Goal: Information Seeking & Learning: Learn about a topic

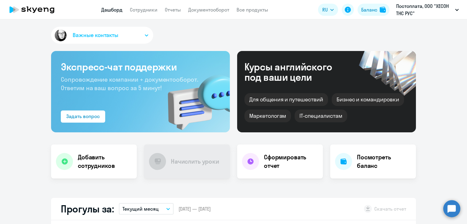
click at [96, 34] on span "Важные контакты" at bounding box center [96, 35] width 46 height 8
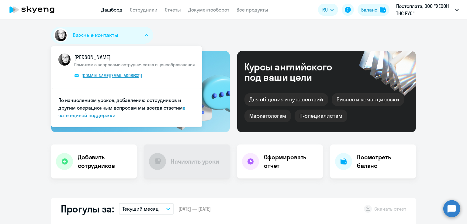
click at [101, 75] on span "[DOMAIN_NAME][EMAIL_ADDRESS][DOMAIN_NAME]" at bounding box center [113, 75] width 64 height 5
click at [377, 7] on div "Баланс" at bounding box center [369, 9] width 16 height 7
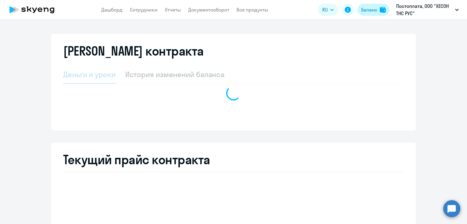
select select "english_adult_not_native_speaker_premium"
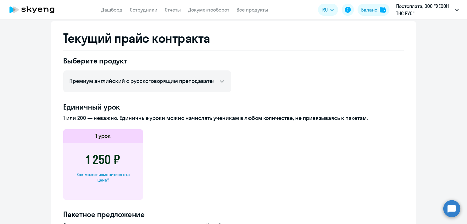
scroll to position [152, 0]
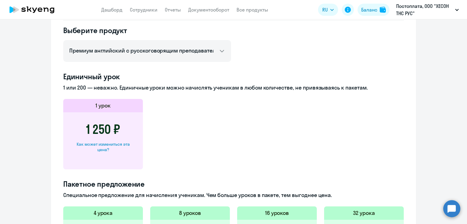
click at [189, 88] on p "1 или 200 — неважно. Единичные уроки можно начислять ученикам в любом количеств…" at bounding box center [233, 88] width 341 height 8
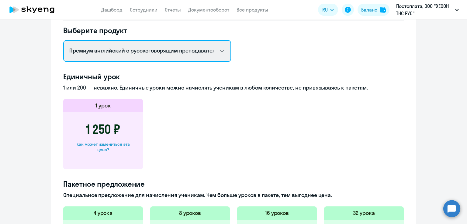
click at [220, 47] on select "Премиум английский с русскоговорящим преподавателем Talks 15 минутные разговоры…" at bounding box center [147, 51] width 168 height 22
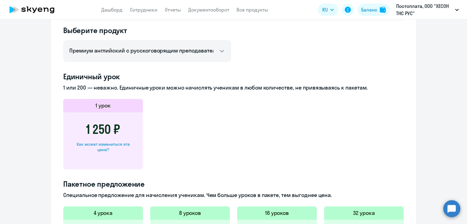
click at [243, 122] on app-price-card "1 урок 1 250 ₽ Как может измениться эта цена?" at bounding box center [233, 134] width 341 height 71
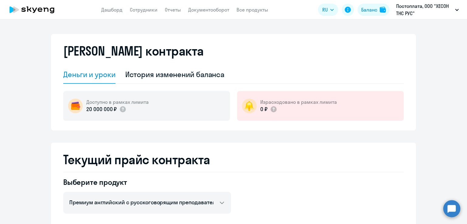
scroll to position [122, 0]
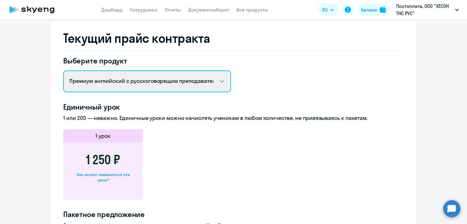
click at [183, 85] on select "Премиум английский с русскоговорящим преподавателем Talks 15 минутные разговоры…" at bounding box center [147, 82] width 168 height 22
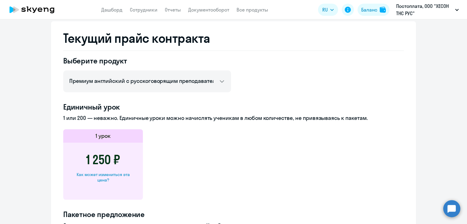
click at [270, 75] on div "Выберите продукт Премиум английский с русскоговорящим преподавателем Talks 15 м…" at bounding box center [233, 224] width 341 height 337
